Goal: Find specific page/section: Find specific page/section

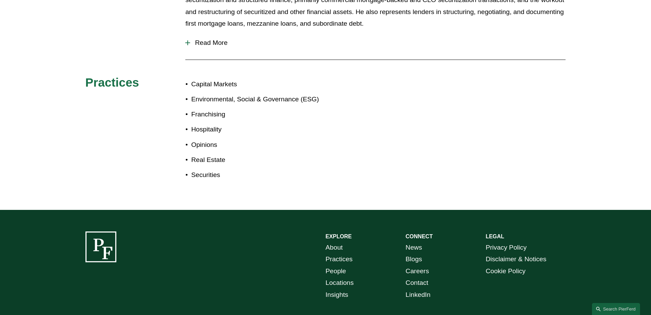
scroll to position [418, 0]
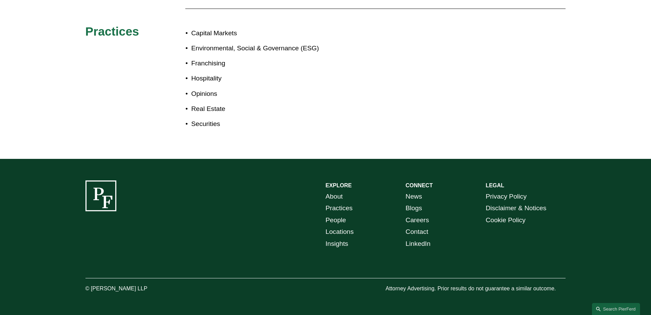
drag, startPoint x: 152, startPoint y: 290, endPoint x: 91, endPoint y: 294, distance: 61.2
click at [91, 294] on div "EXPLORE CONNECT About Practices People Locations Insights News Blogs Careers Co…" at bounding box center [325, 237] width 651 height 156
copy p "Pierson Ferdinand LLP"
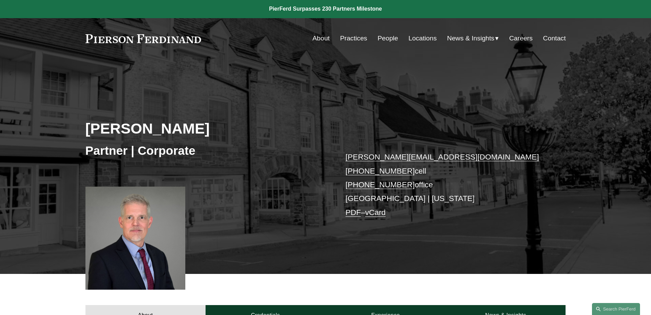
scroll to position [0, 0]
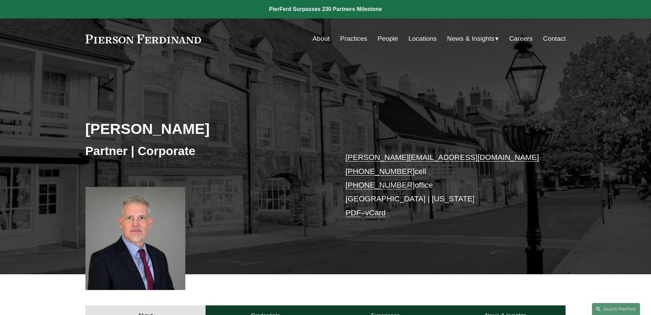
click at [423, 37] on link "Locations" at bounding box center [422, 38] width 28 height 13
click at [354, 214] on link "PDF" at bounding box center [352, 213] width 15 height 9
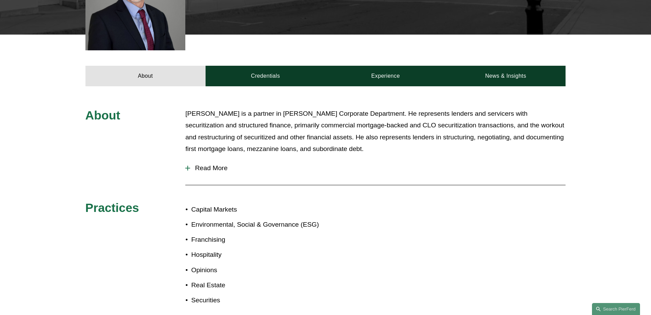
scroll to position [418, 0]
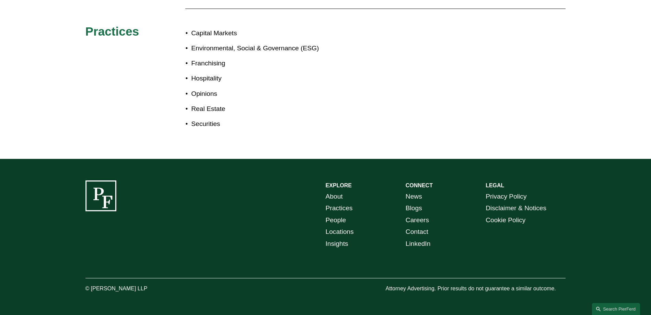
copy p "Pierson Ferdinand LLP"
click at [345, 231] on link "Locations" at bounding box center [339, 232] width 28 height 12
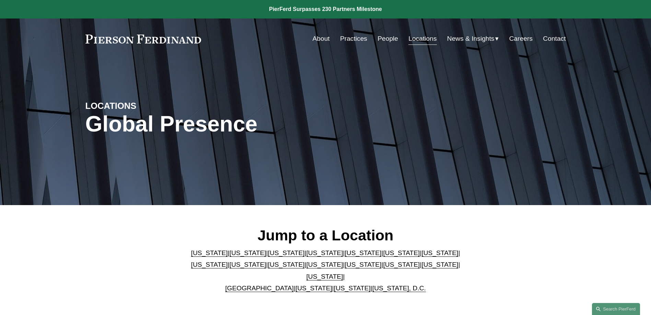
click at [306, 265] on link "[US_STATE]" at bounding box center [324, 264] width 37 height 7
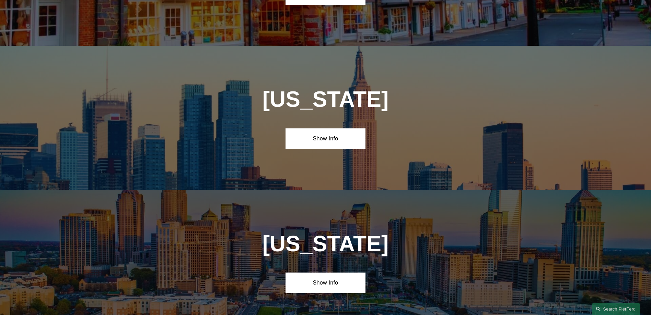
scroll to position [1756, 0]
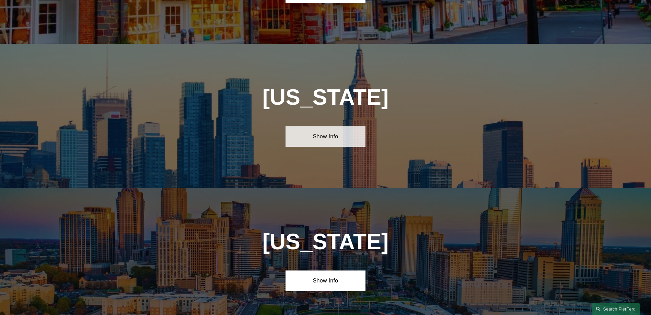
click at [341, 127] on link "Show Info" at bounding box center [325, 137] width 80 height 21
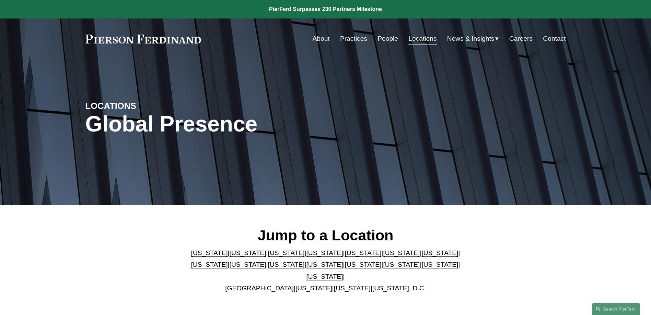
click at [268, 269] on link "[US_STATE]" at bounding box center [286, 264] width 37 height 7
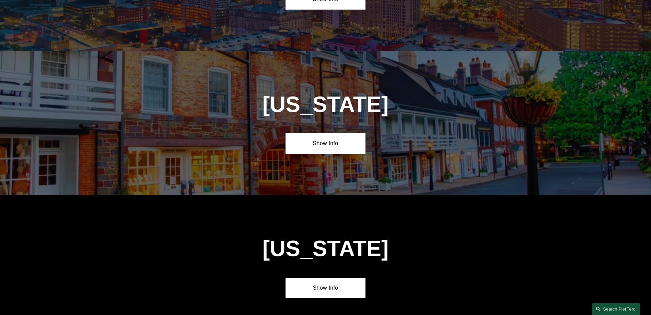
scroll to position [1611, 0]
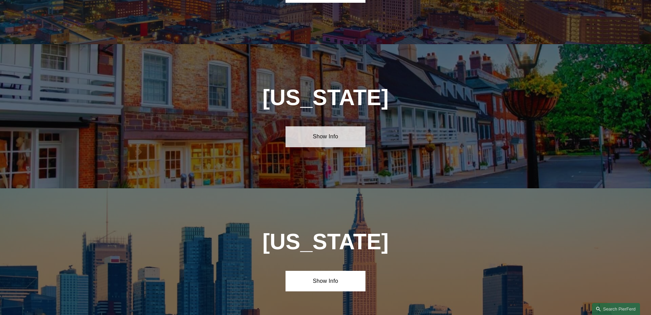
click at [351, 127] on link "Show Info" at bounding box center [325, 137] width 80 height 21
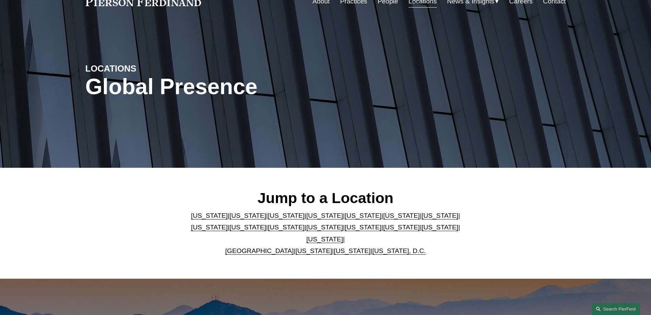
scroll to position [0, 0]
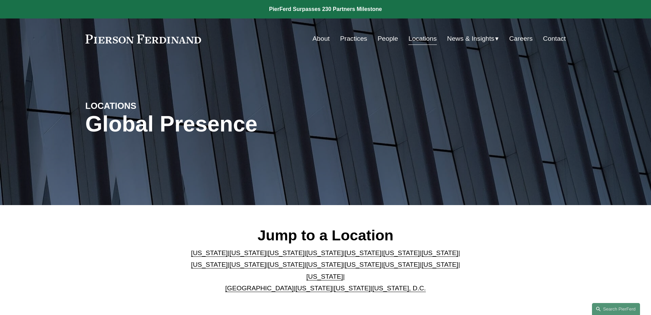
click at [379, 39] on link "People" at bounding box center [387, 38] width 21 height 13
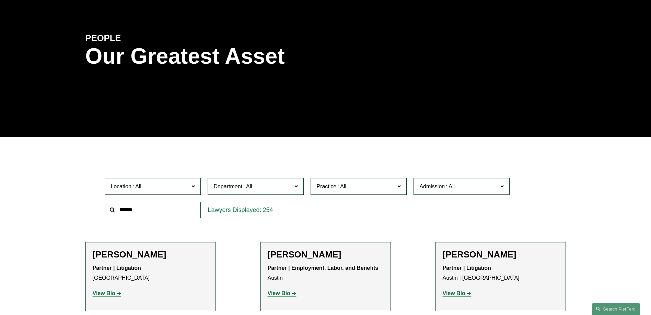
scroll to position [137, 0]
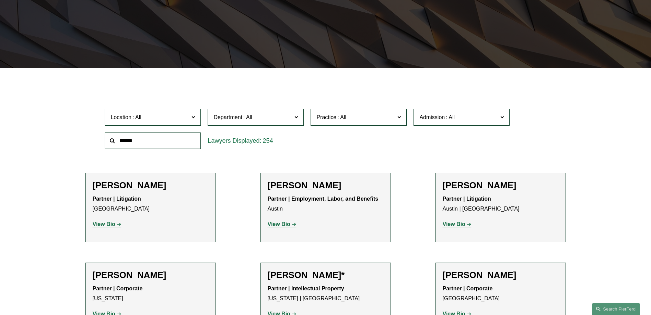
click at [167, 146] on input "text" at bounding box center [153, 141] width 96 height 17
type input "****"
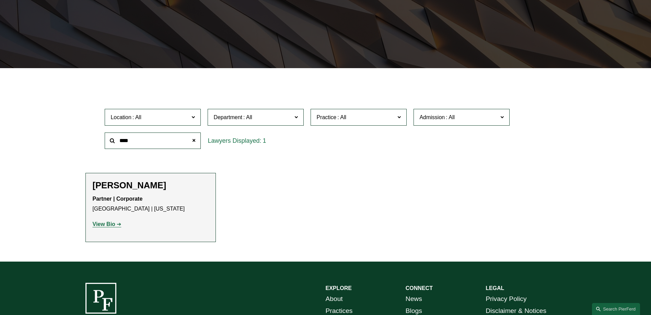
click at [111, 224] on strong "View Bio" at bounding box center [104, 225] width 23 height 6
